Goal: Find specific page/section: Find specific page/section

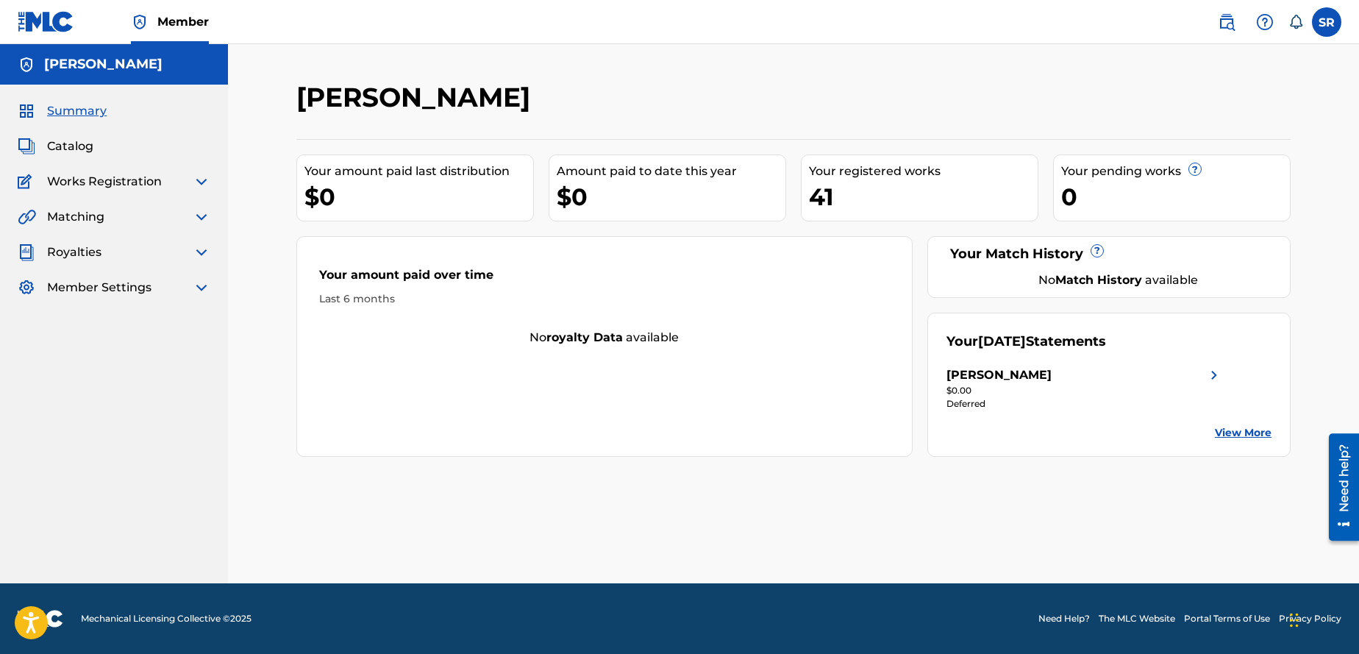
click at [207, 249] on img at bounding box center [202, 252] width 18 height 18
click at [93, 279] on link "Summary" at bounding box center [136, 286] width 149 height 15
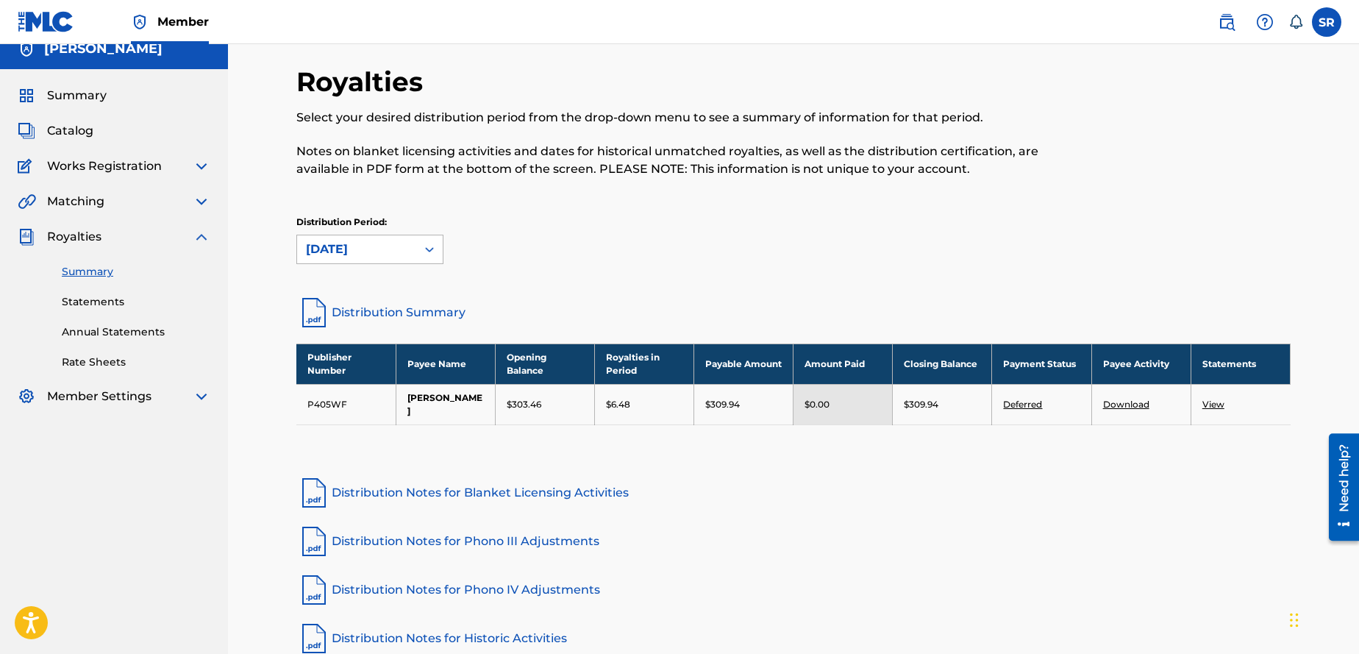
scroll to position [17, 0]
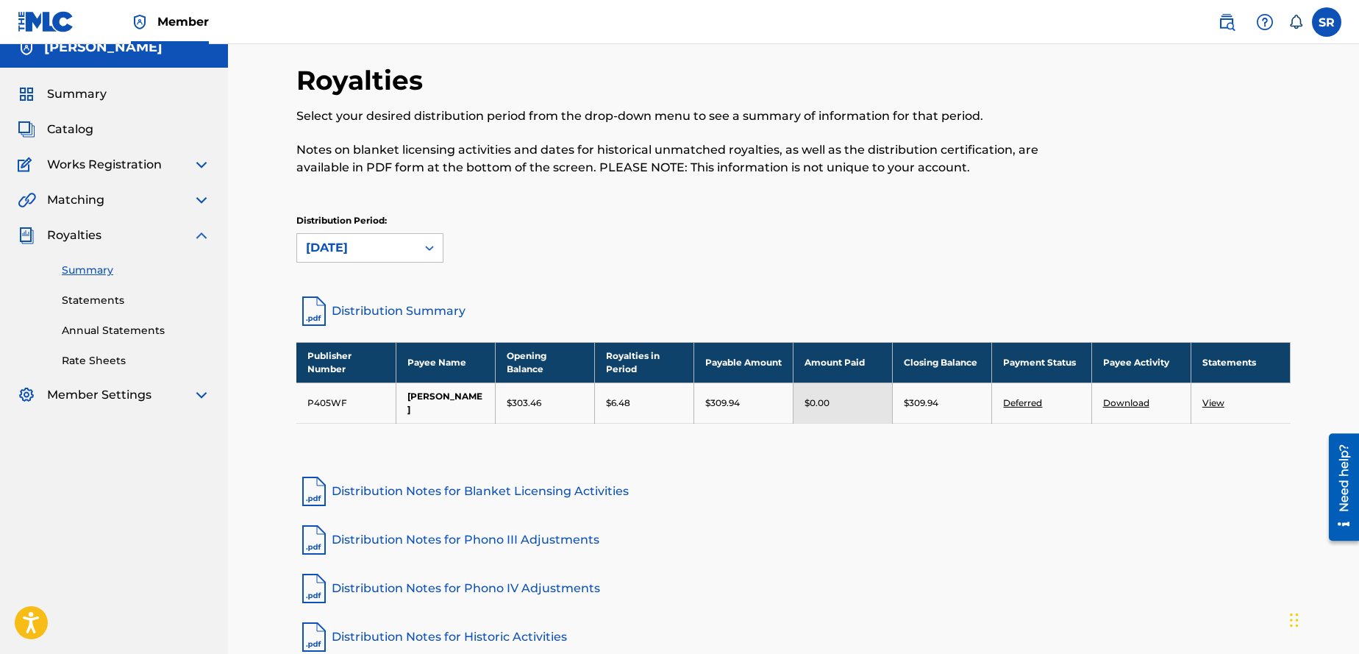
click at [202, 240] on img at bounding box center [202, 236] width 18 height 18
